Goal: Task Accomplishment & Management: Manage account settings

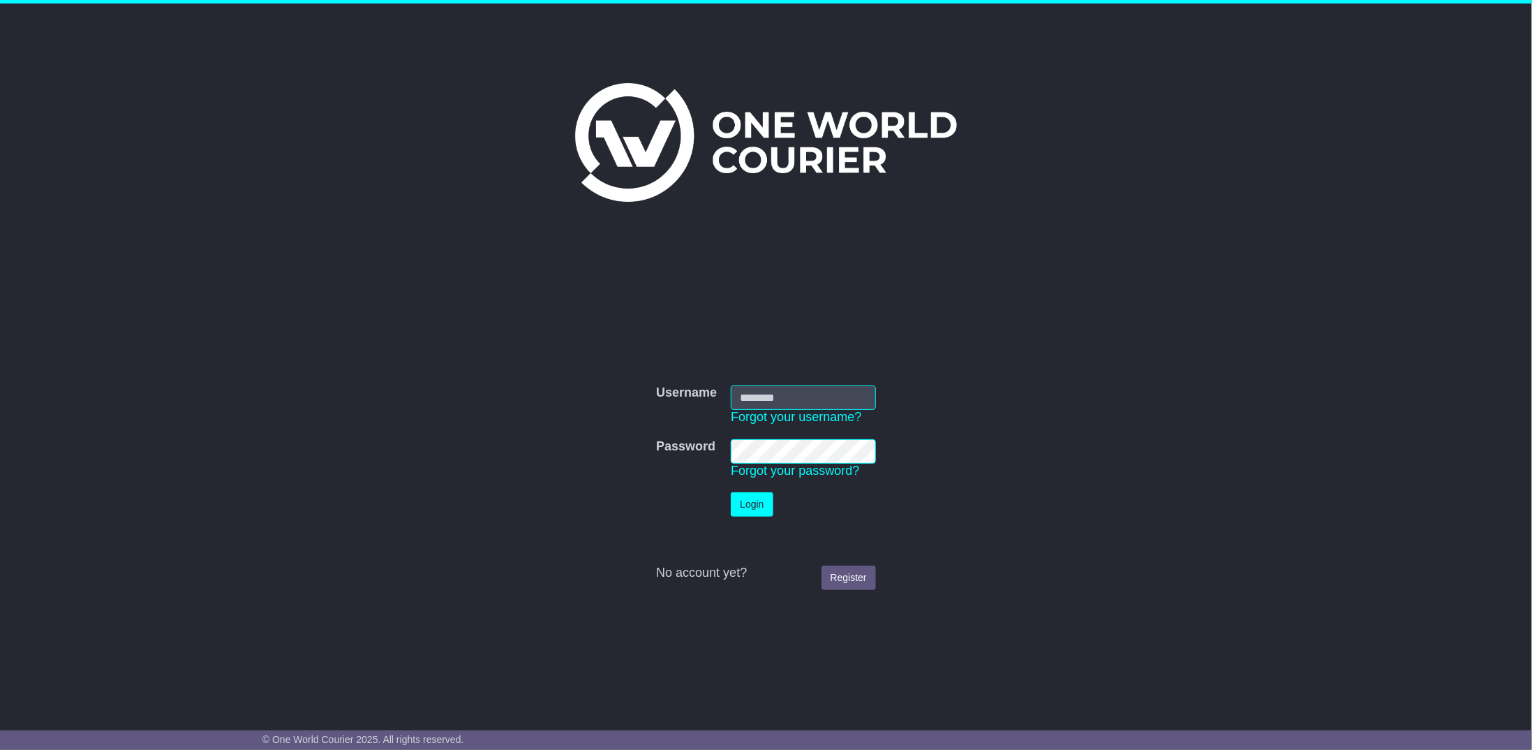
type input "**********"
click at [758, 508] on button "Login" at bounding box center [752, 504] width 42 height 24
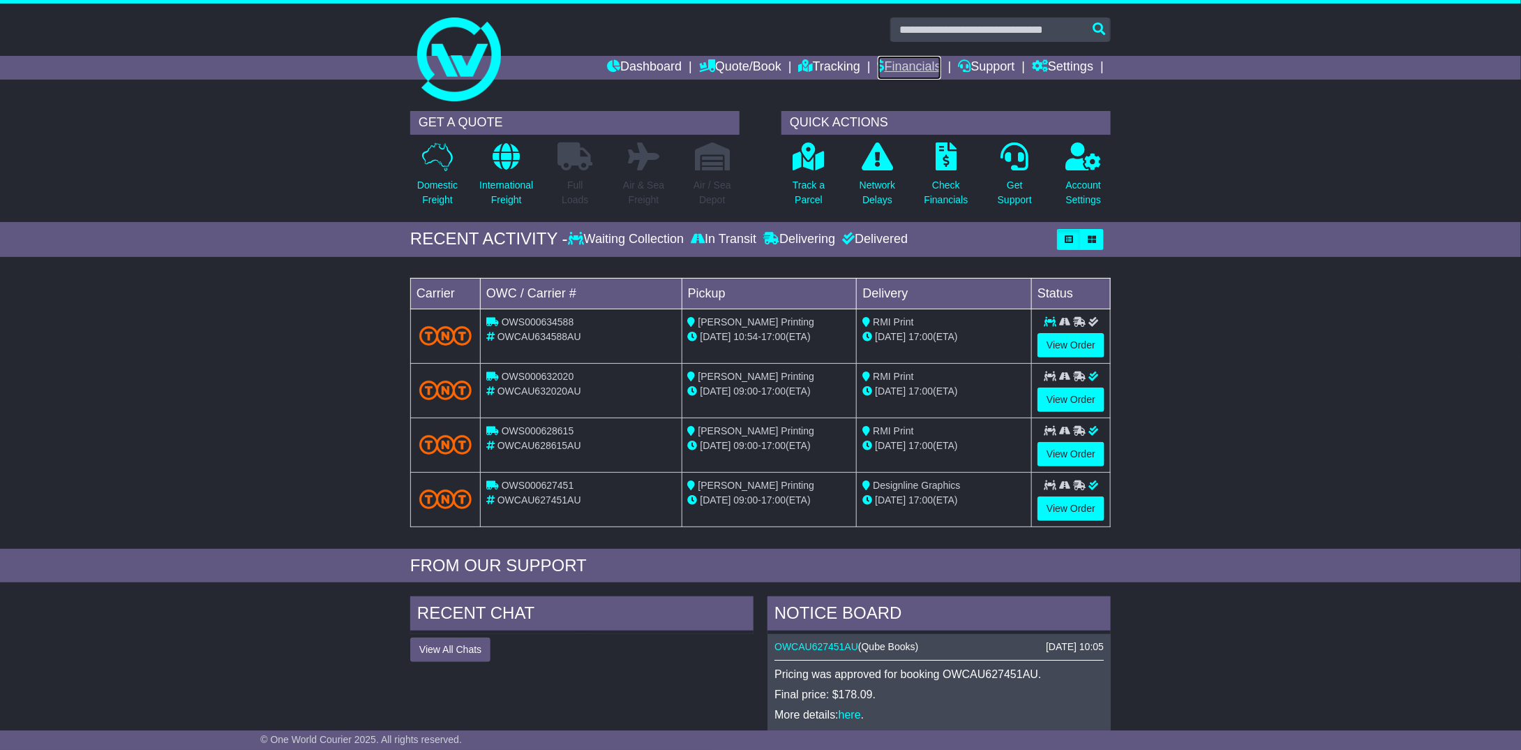
click at [902, 70] on link "Financials" at bounding box center [910, 68] width 64 height 24
